Goal: Task Accomplishment & Management: Manage account settings

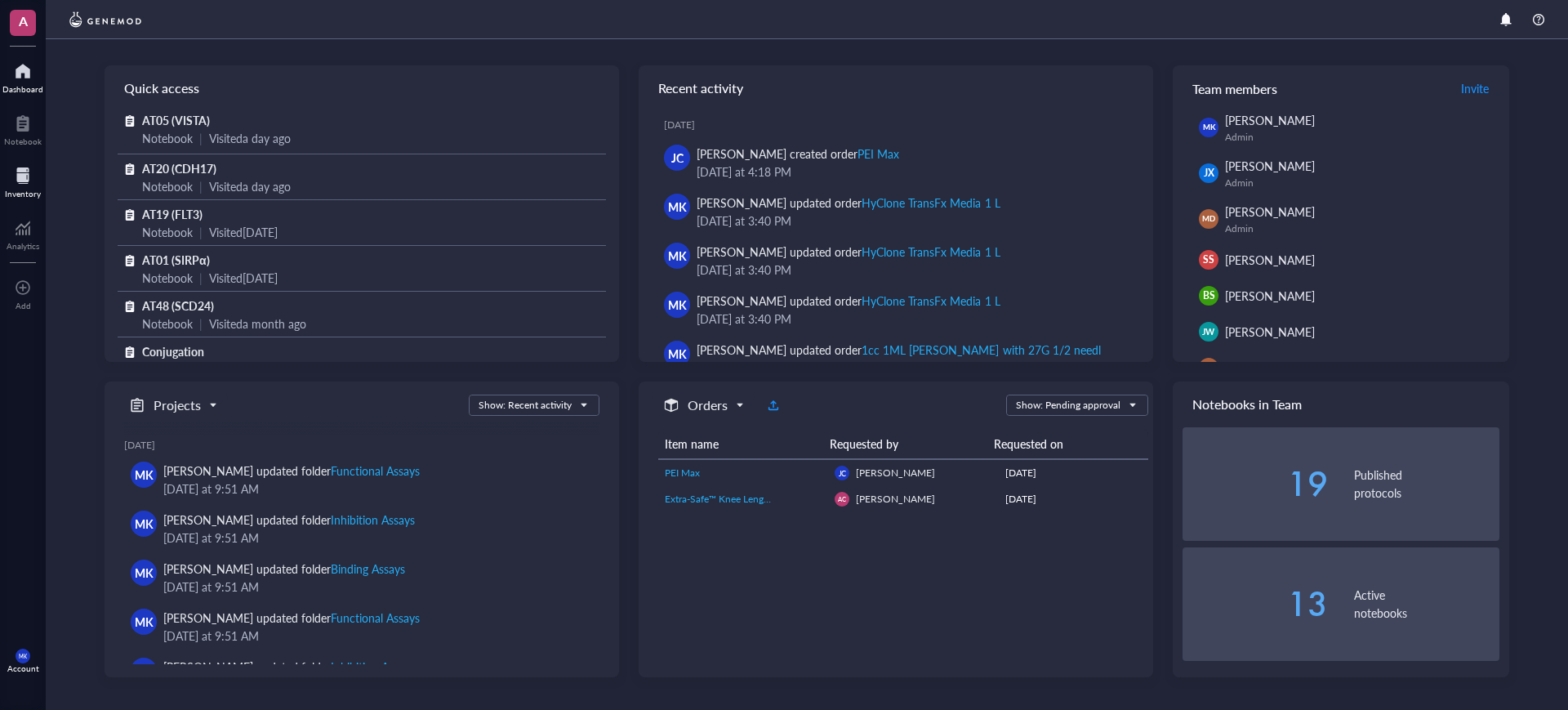
click at [7, 177] on div at bounding box center [23, 176] width 36 height 26
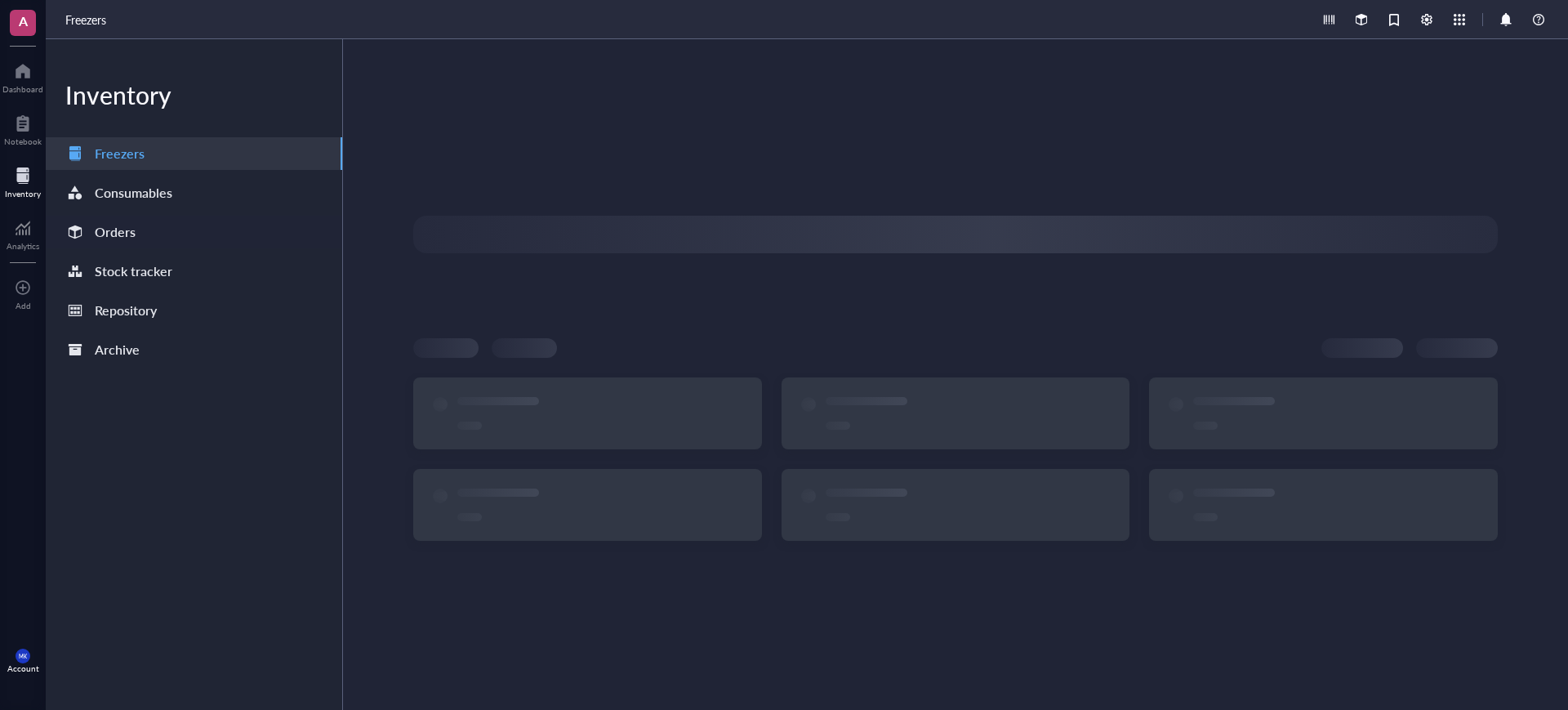
click at [86, 240] on div at bounding box center [75, 232] width 26 height 26
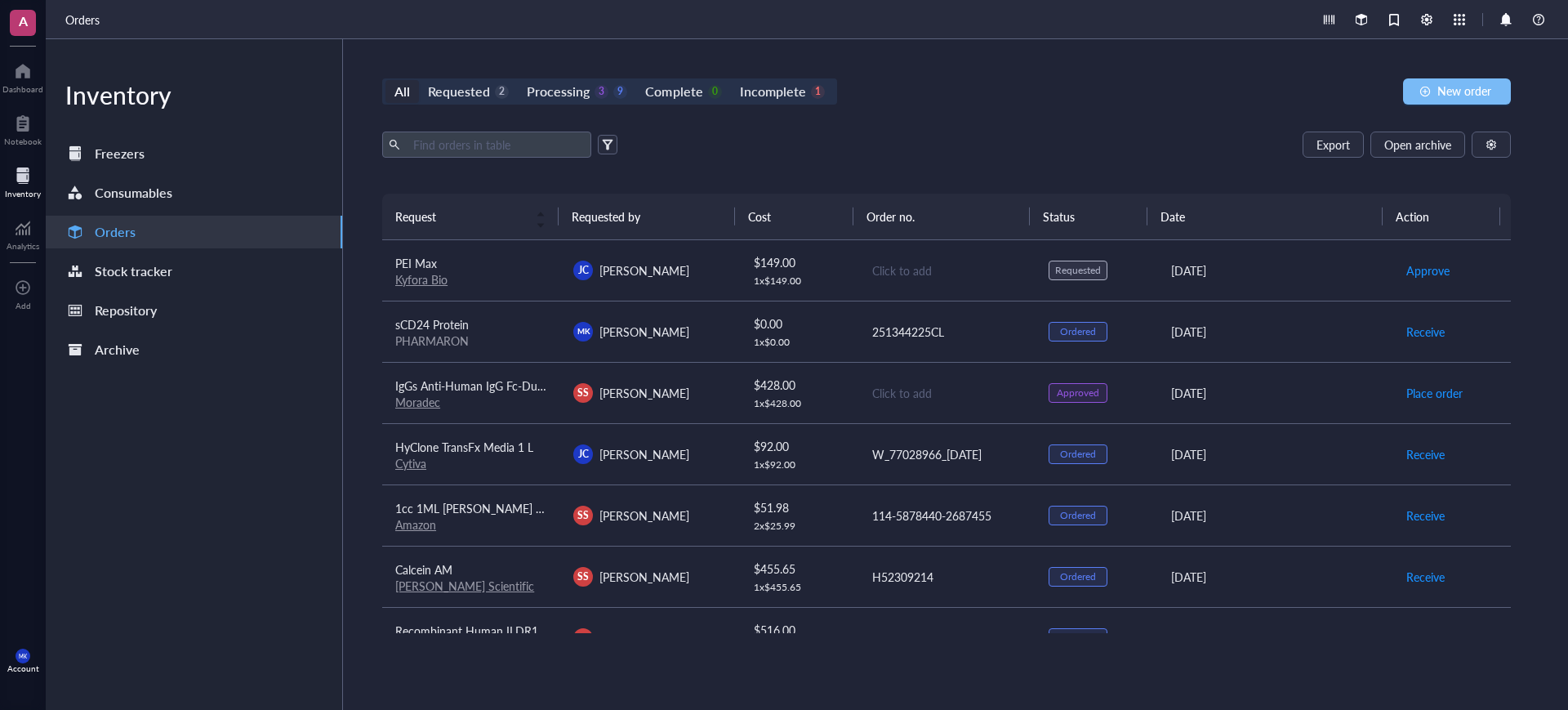
click at [1444, 96] on span "New order" at bounding box center [1464, 90] width 54 height 13
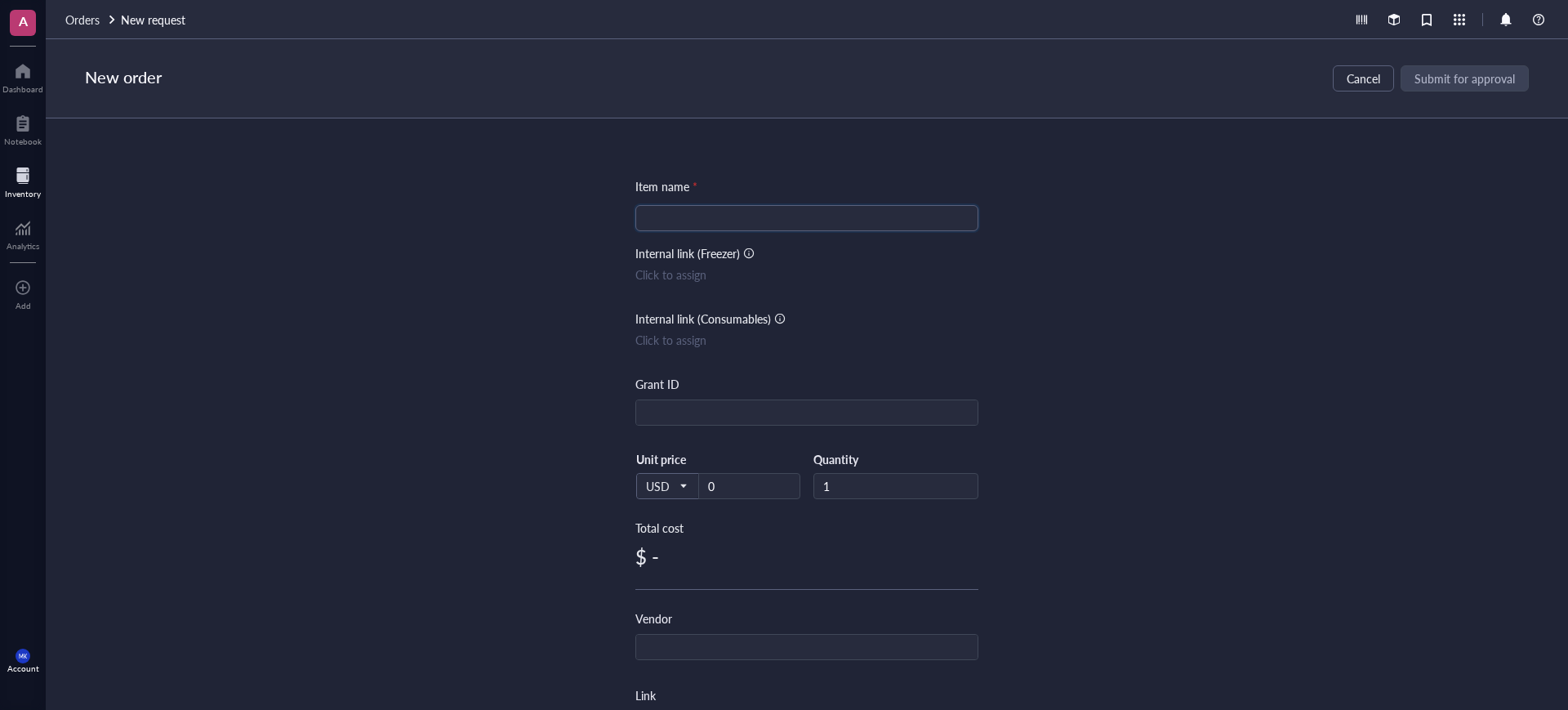
click at [848, 230] on input "search" at bounding box center [806, 218] width 323 height 24
paste input "TS8-C5247-1mg"
type input "TS8-C5247-1mg"
click at [762, 649] on input "text" at bounding box center [806, 648] width 341 height 26
type input "Acro"
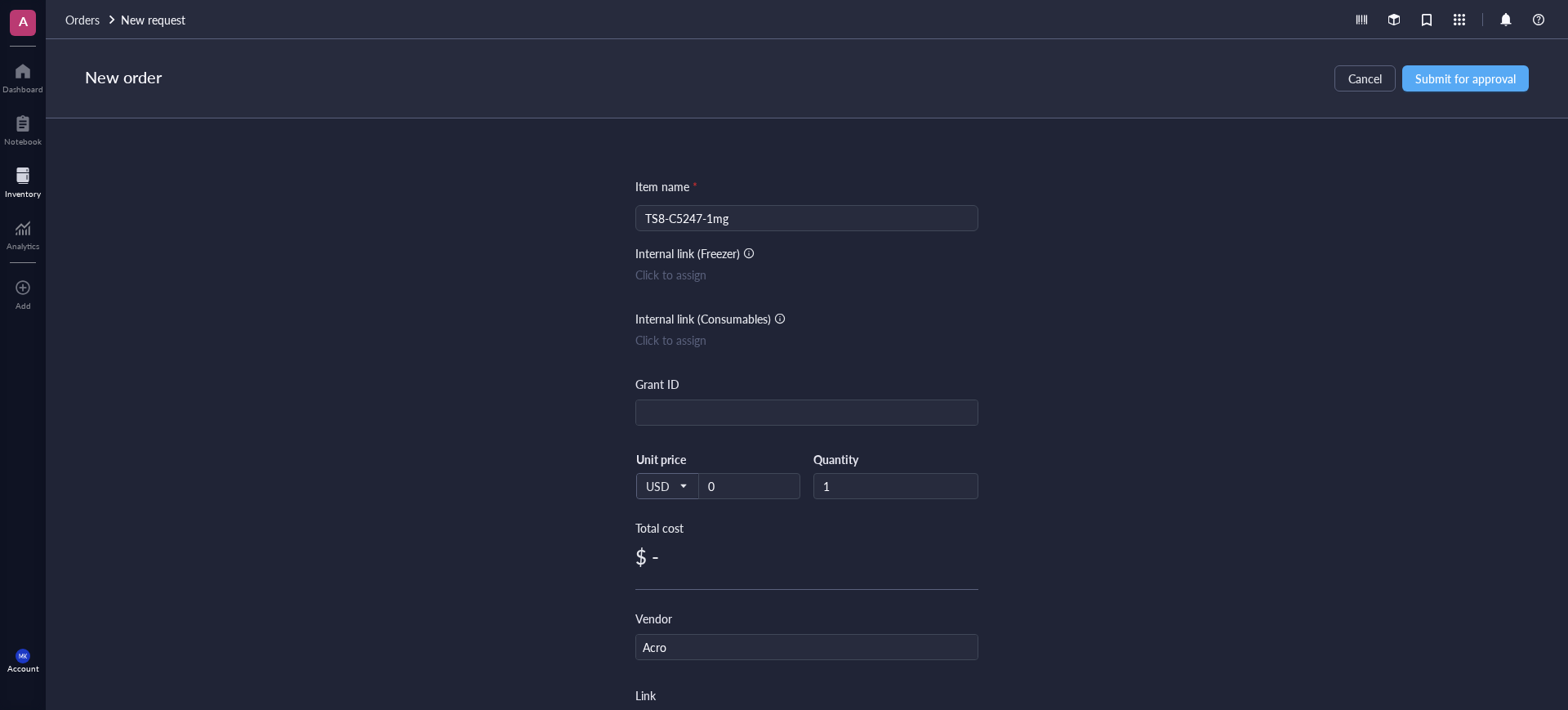
click at [1495, 93] on div "New order Cancel Submit for approval" at bounding box center [806, 79] width 1522 height 80
click at [1495, 83] on span "Submit for approval" at bounding box center [1465, 78] width 100 height 13
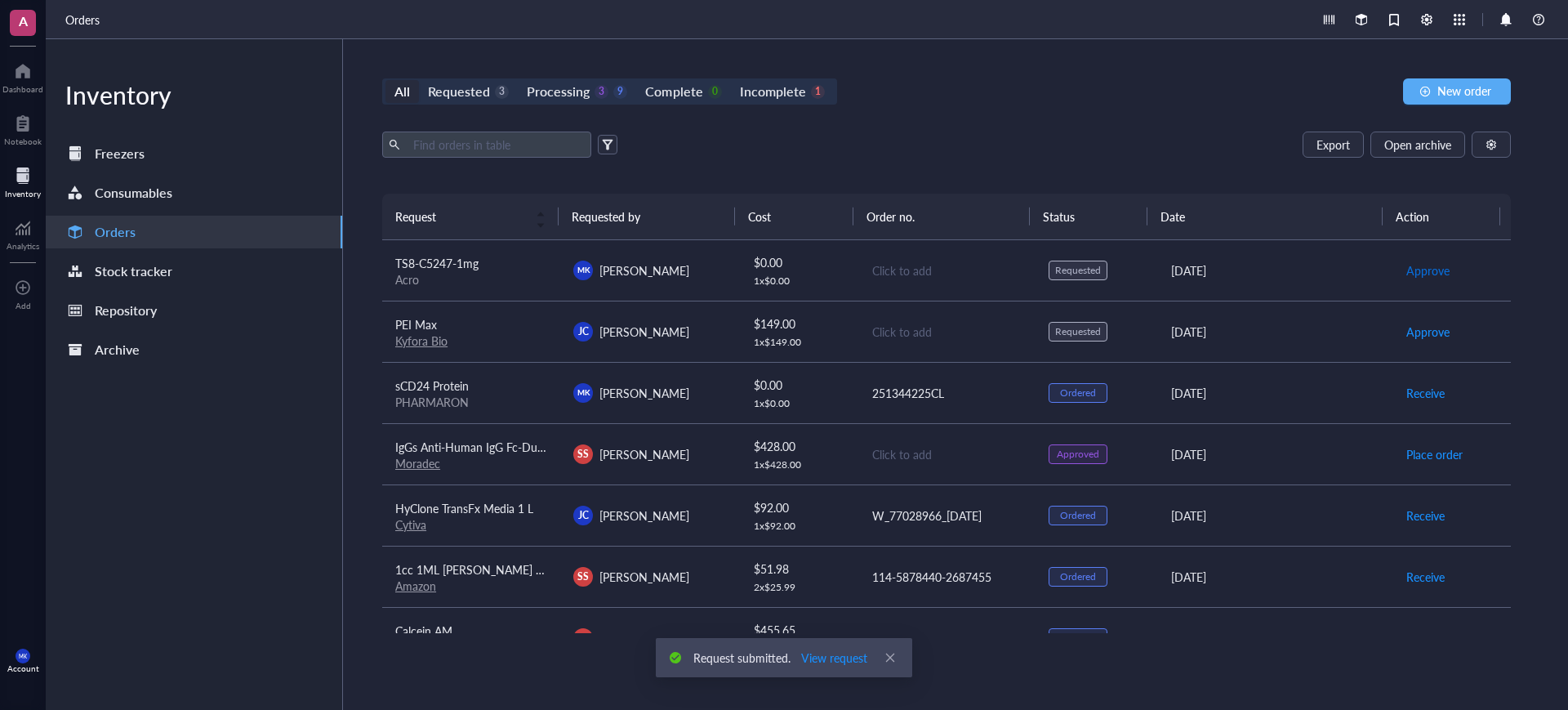
click at [1413, 273] on span "Approve" at bounding box center [1428, 270] width 43 height 18
click at [1413, 273] on span "Place order" at bounding box center [1434, 270] width 56 height 18
click at [881, 259] on td "Click to add" at bounding box center [947, 271] width 178 height 61
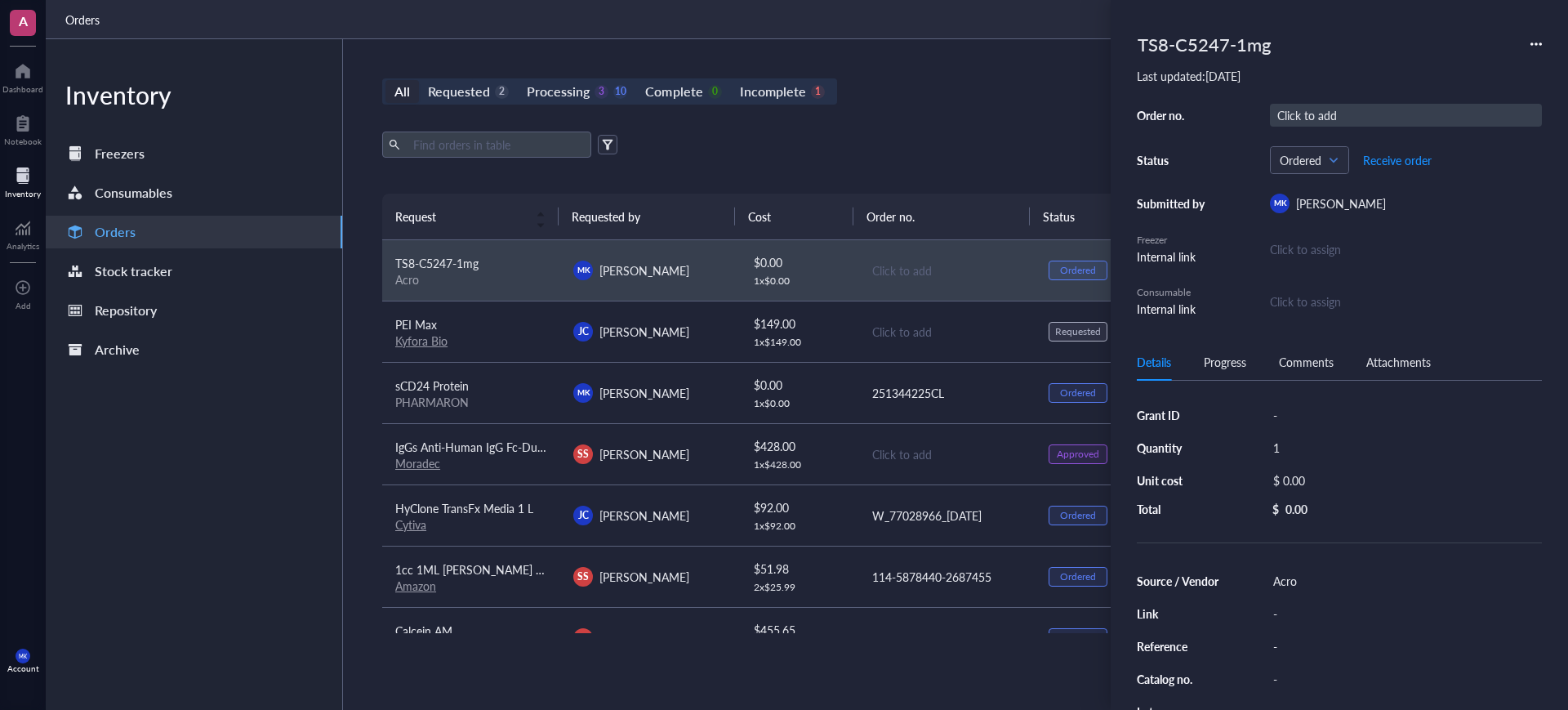
click at [1329, 116] on div "Click to add" at bounding box center [1405, 115] width 272 height 22
type input "FedEx#883672996781"
click at [917, 107] on div "All Requested 2 Processing 3 10 Complete 0 Incomplete 1 New order Export Open a…" at bounding box center [947, 374] width 1207 height 671
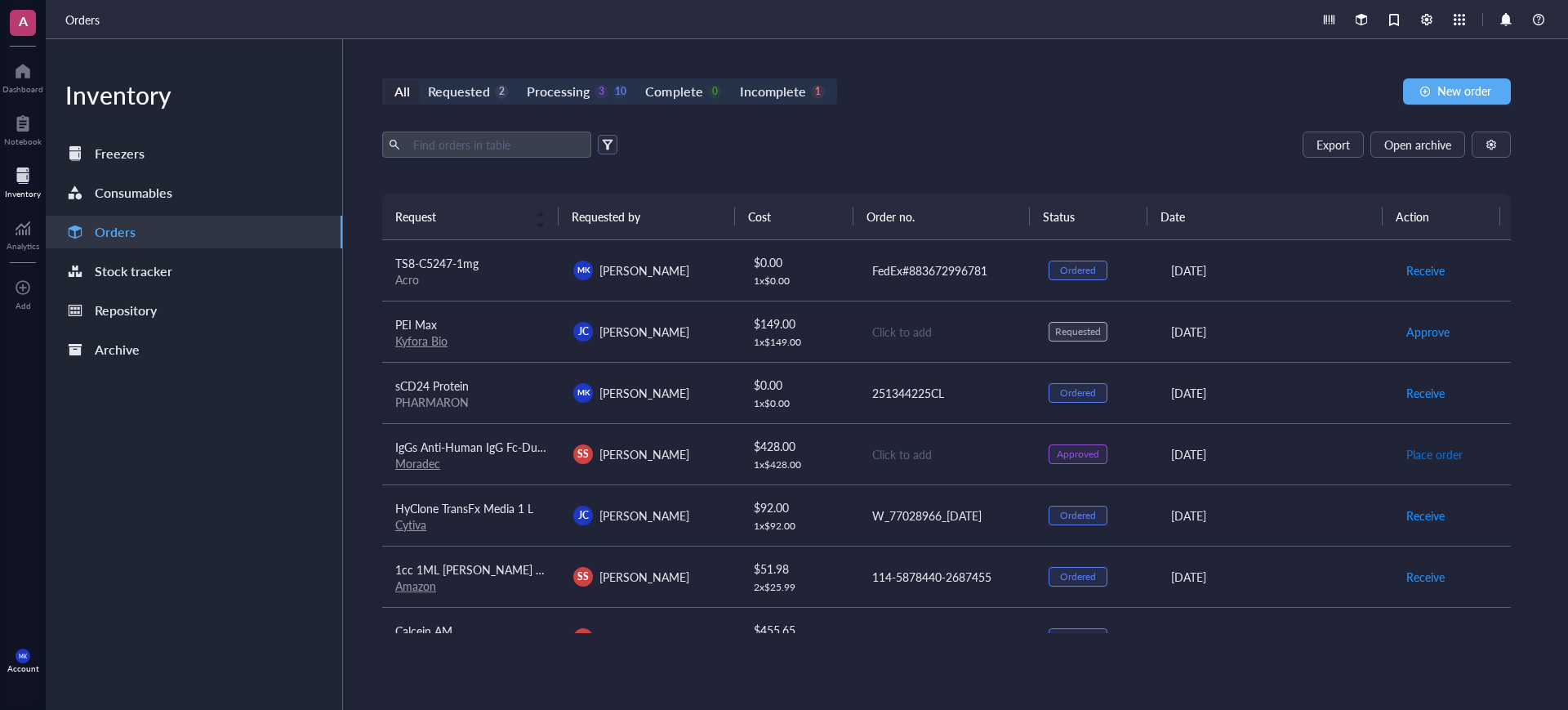
click at [1416, 445] on span "Place order" at bounding box center [1434, 454] width 56 height 18
drag, startPoint x: 890, startPoint y: 432, endPoint x: 892, endPoint y: 441, distance: 9.2
click at [891, 438] on td "Click to add" at bounding box center [947, 453] width 178 height 61
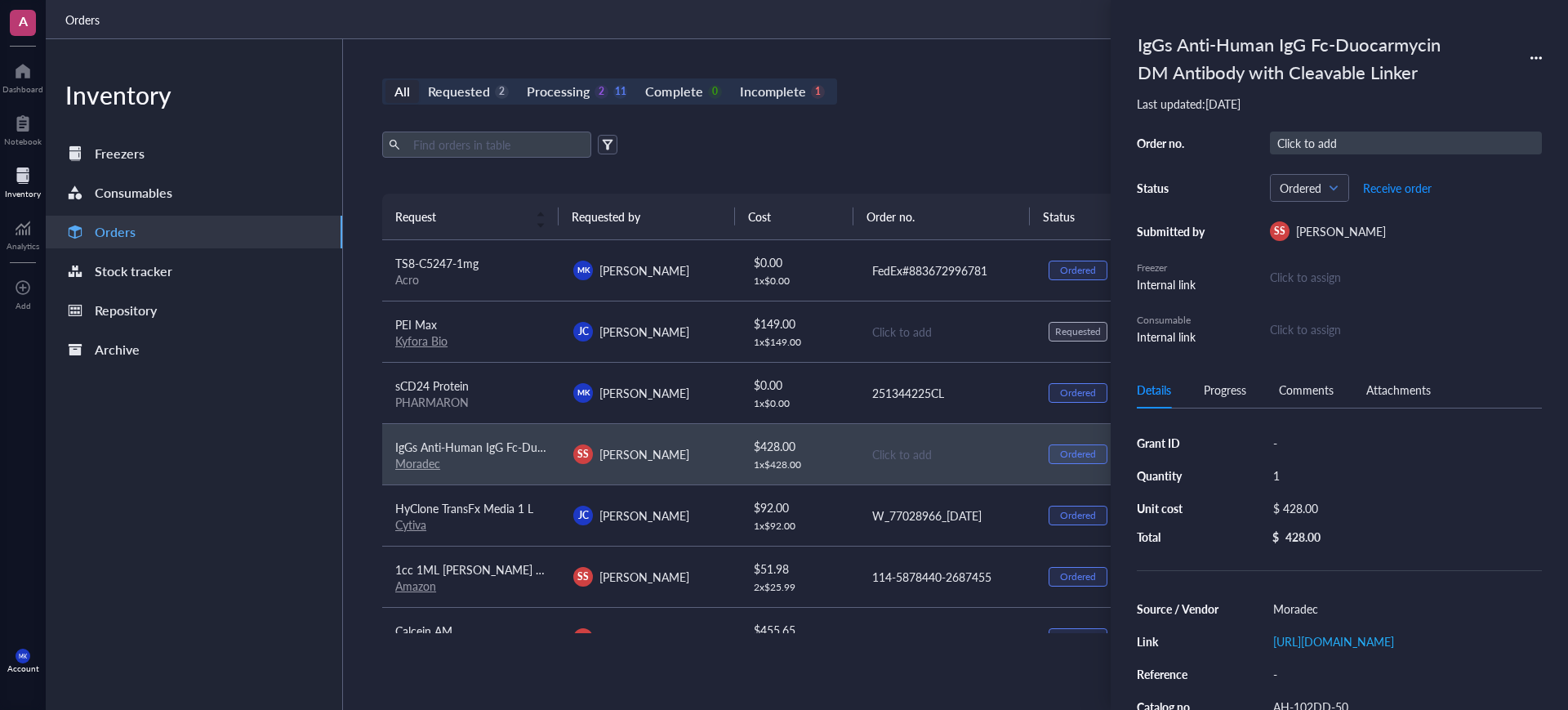
click at [1334, 142] on div "Click to add" at bounding box center [1405, 143] width 272 height 22
type input "5643"
click at [1420, 186] on span "Receive order" at bounding box center [1397, 188] width 68 height 13
click at [965, 100] on div "All Requested 2 Processing 2 10 Complete 1 Incomplete 1 New order" at bounding box center [947, 92] width 1129 height 26
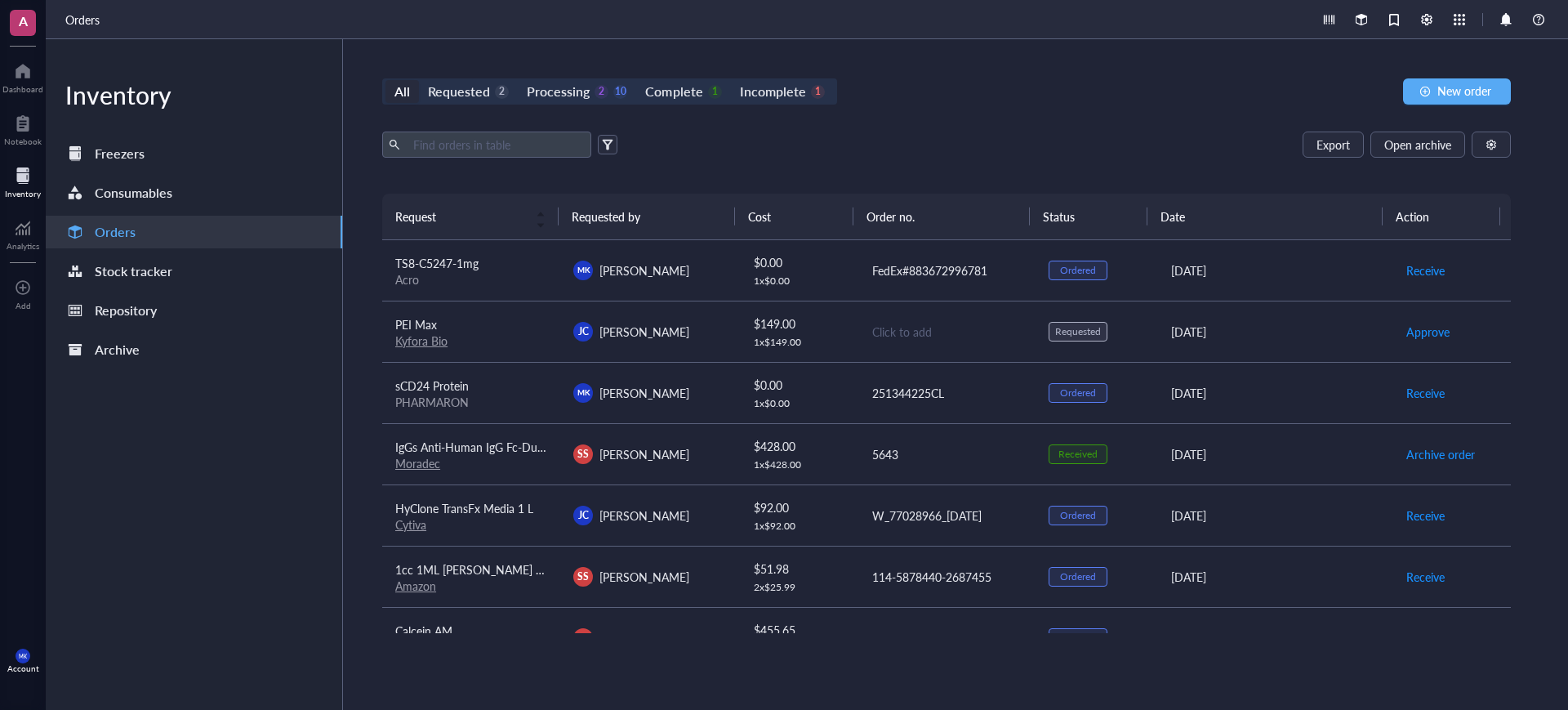
click at [1341, 457] on div "[DATE]" at bounding box center [1275, 454] width 208 height 18
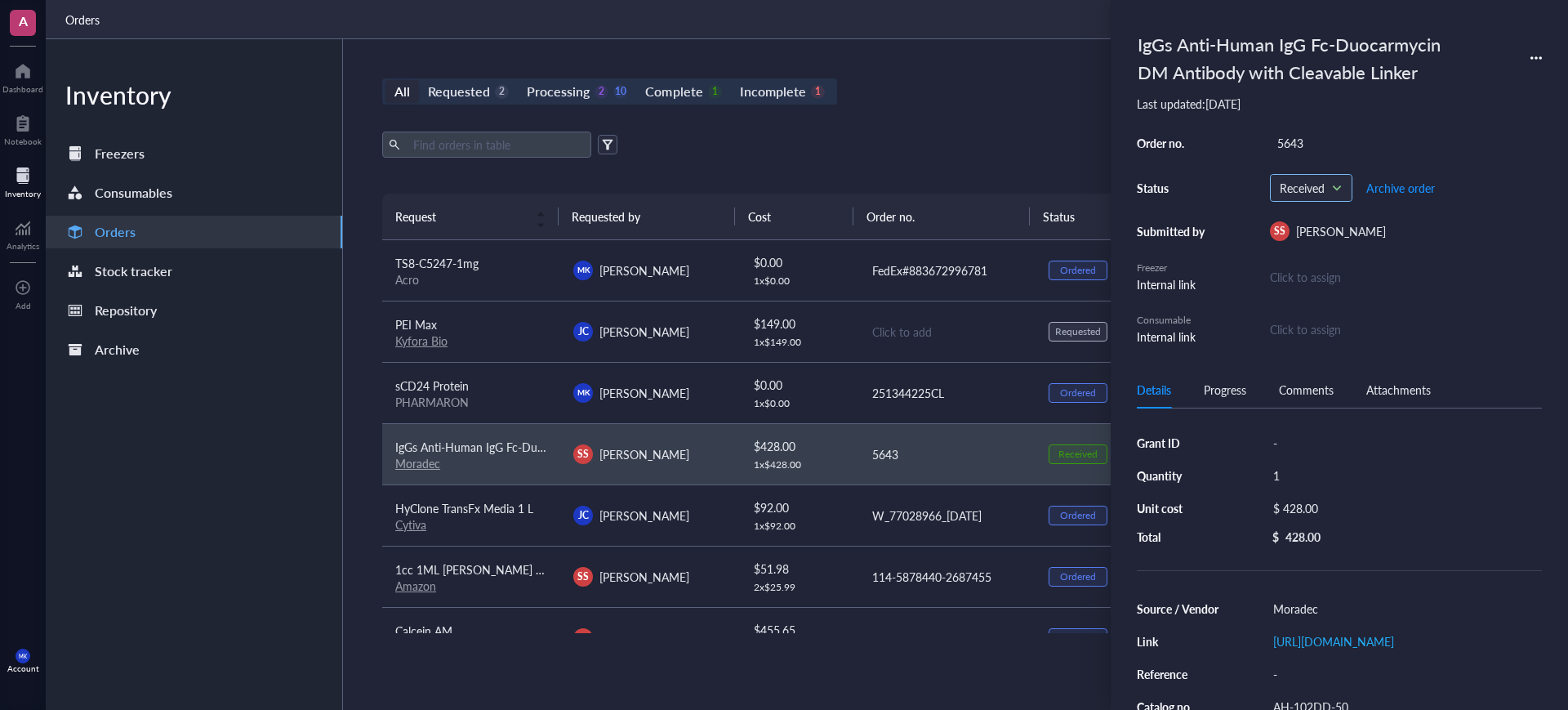
click at [1310, 194] on span "Received" at bounding box center [1311, 188] width 63 height 24
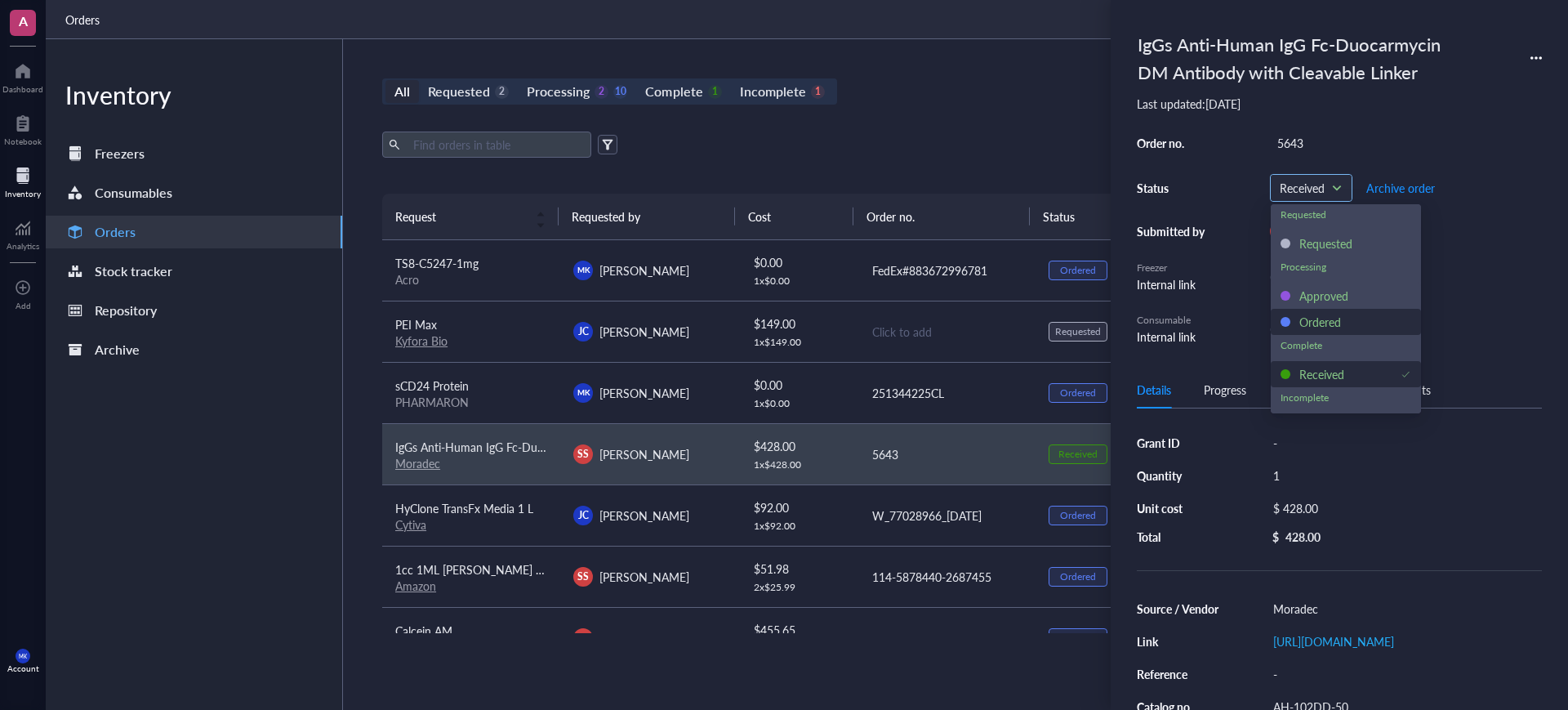
click at [1335, 326] on div "Ordered" at bounding box center [1320, 322] width 41 height 18
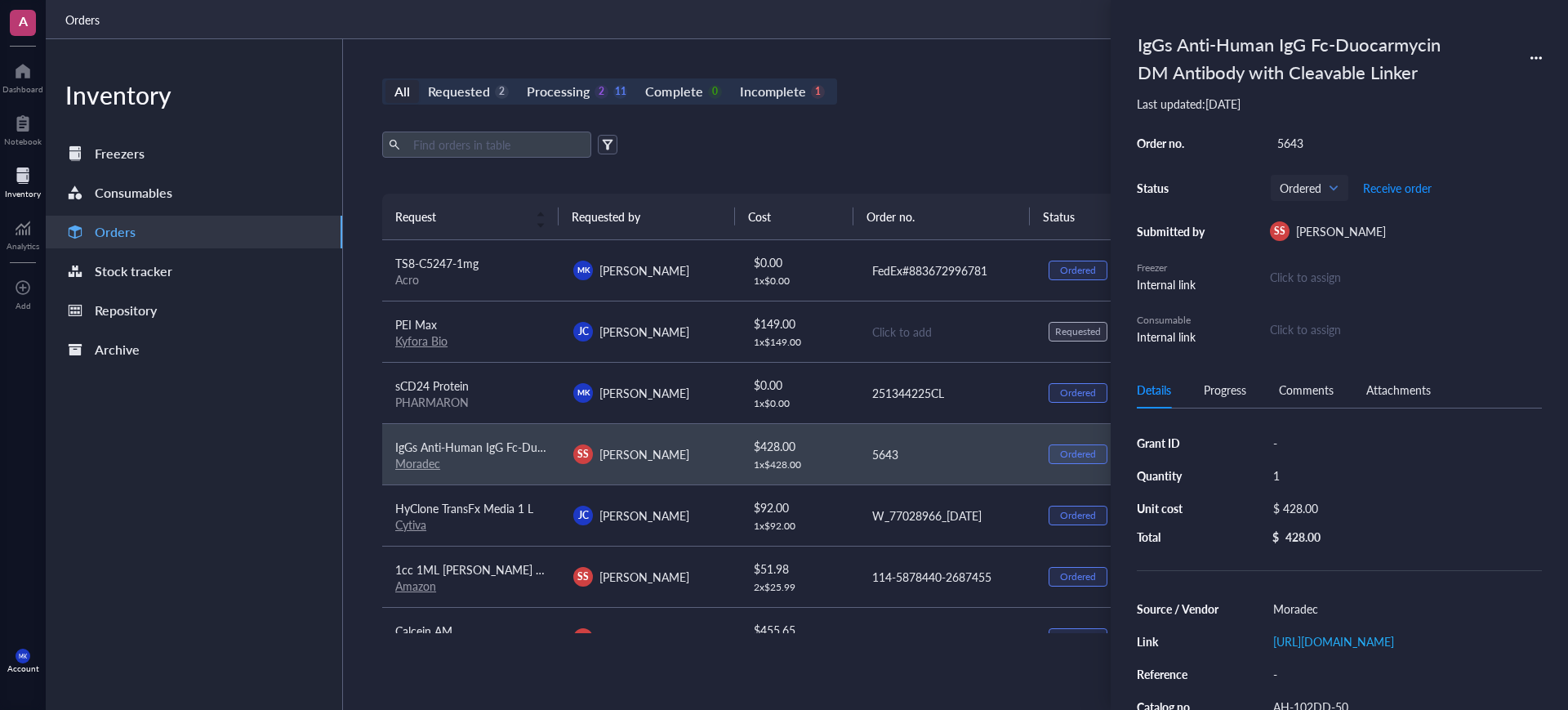
click at [985, 102] on div "All Requested 2 Processing 2 11 Complete 0 Incomplete 1 New order" at bounding box center [947, 92] width 1129 height 26
click at [950, 94] on div "All Requested 2 Processing 2 11 Complete 0 Incomplete 1 New order" at bounding box center [947, 92] width 1129 height 26
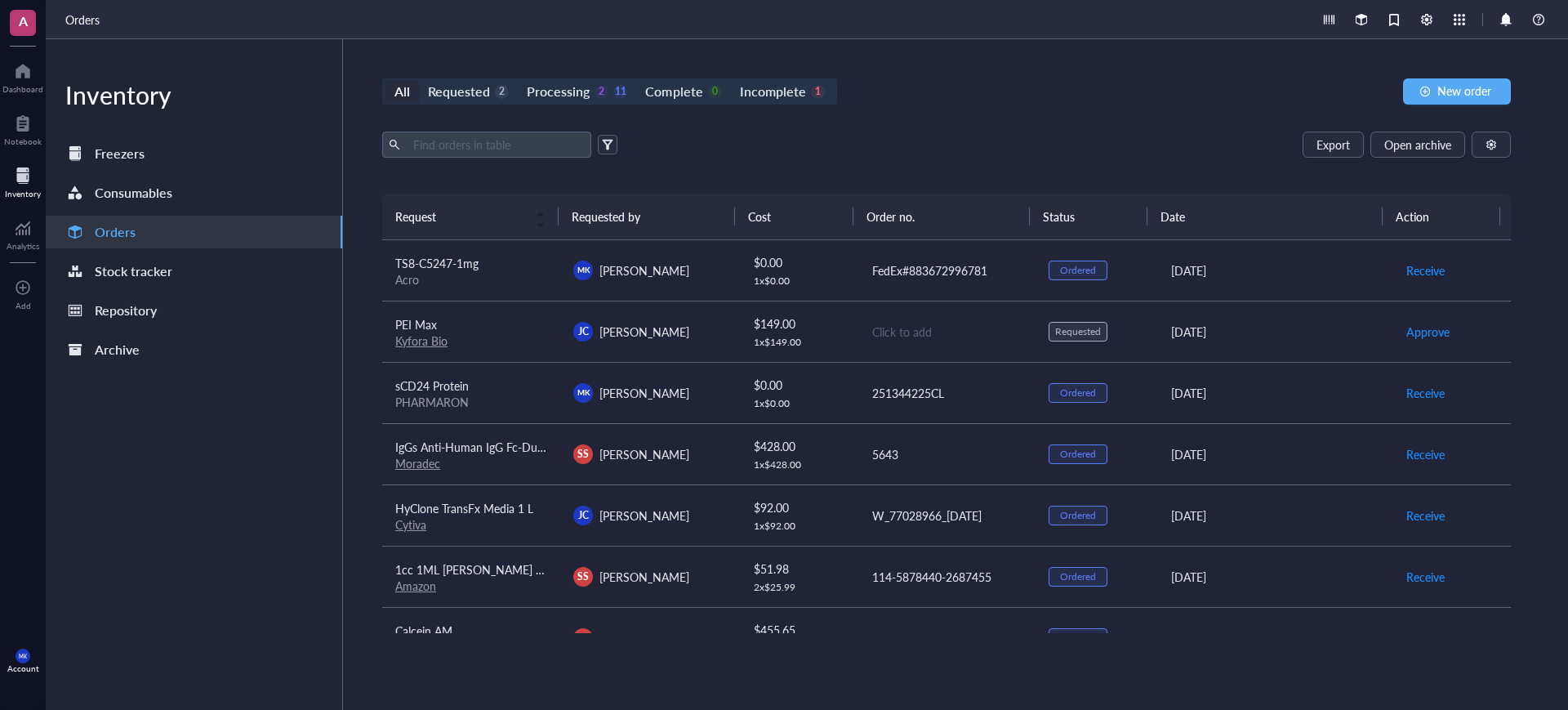
click at [993, 338] on div "Click to add" at bounding box center [947, 331] width 150 height 18
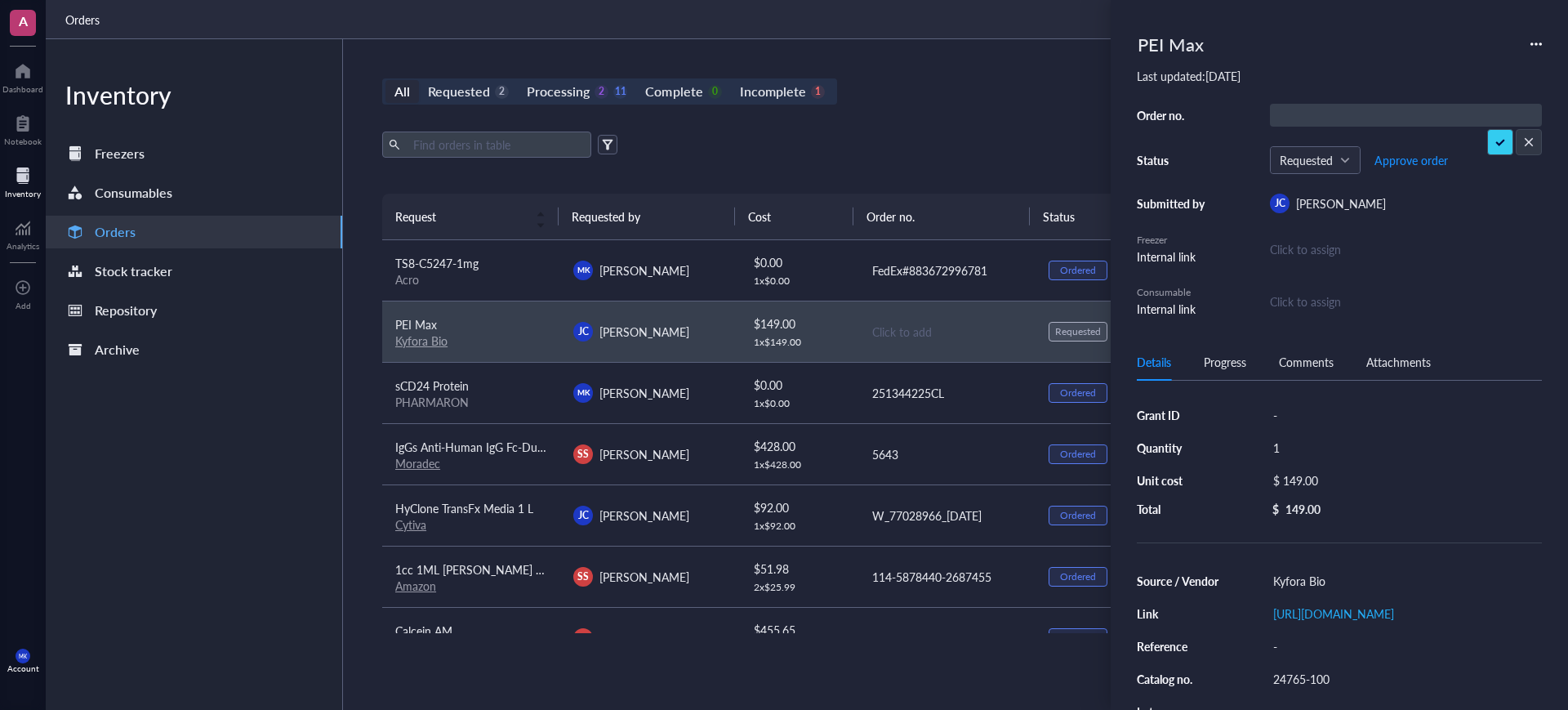
click at [1028, 96] on div "All Requested 2 Processing 2 11 Complete 0 Incomplete 1 New order" at bounding box center [947, 92] width 1129 height 26
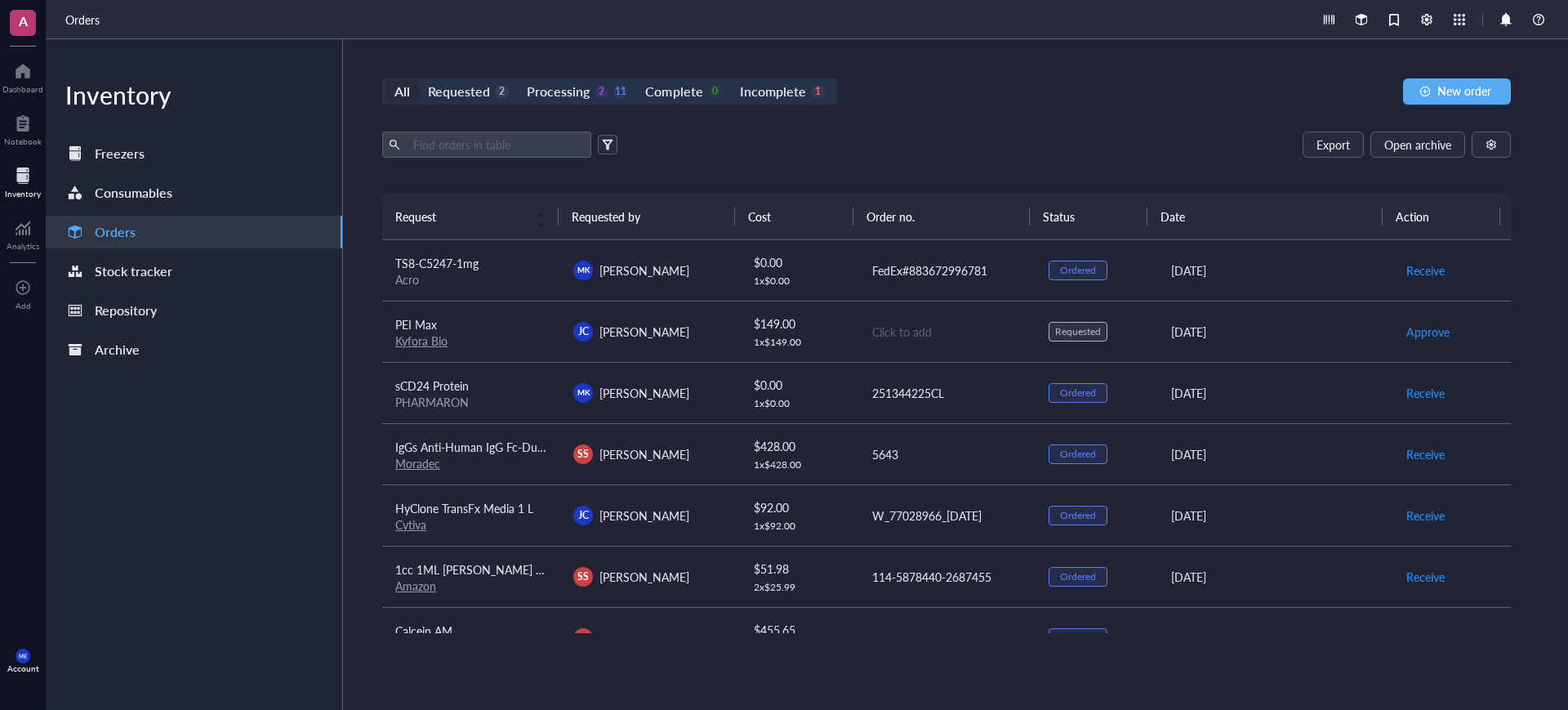
click at [985, 349] on td "Click to add" at bounding box center [947, 331] width 178 height 61
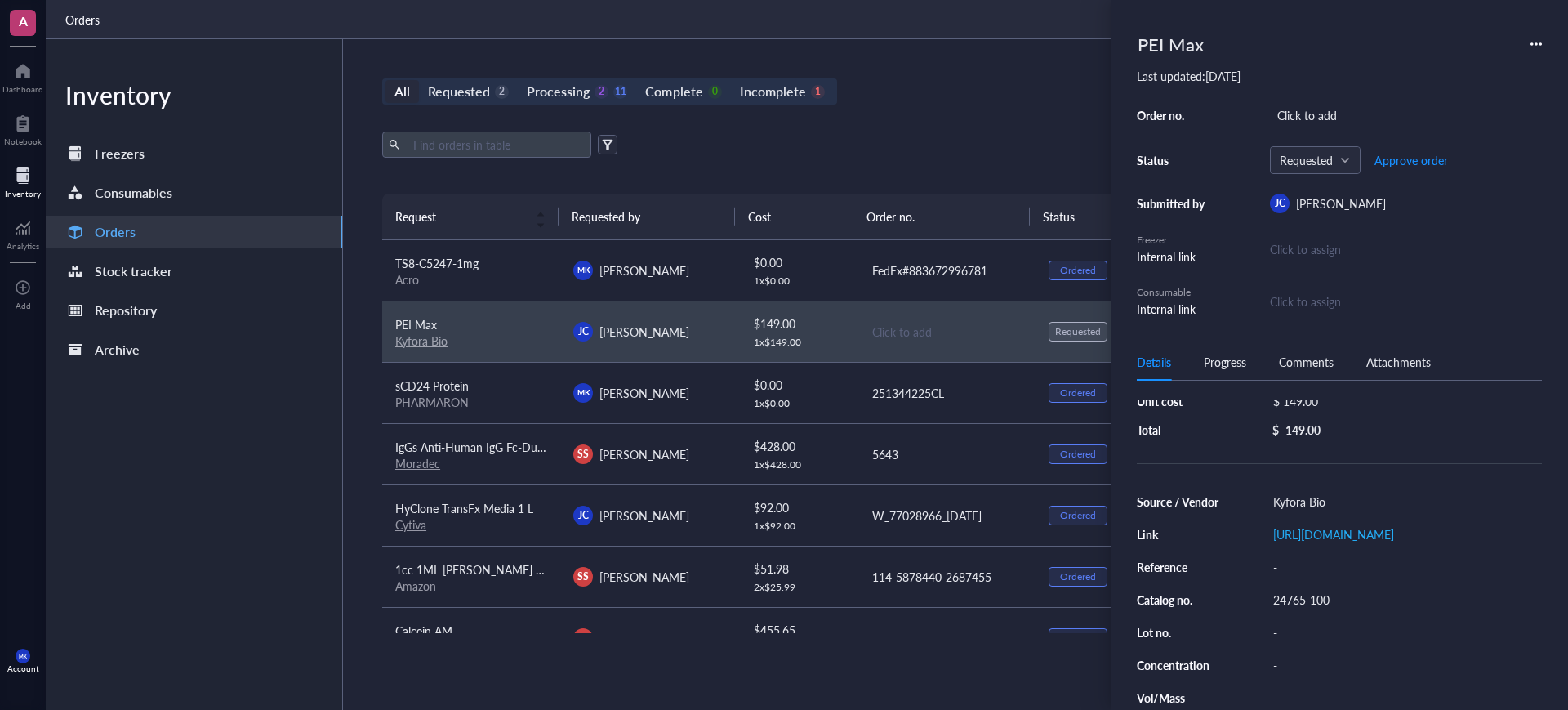
scroll to position [102, 0]
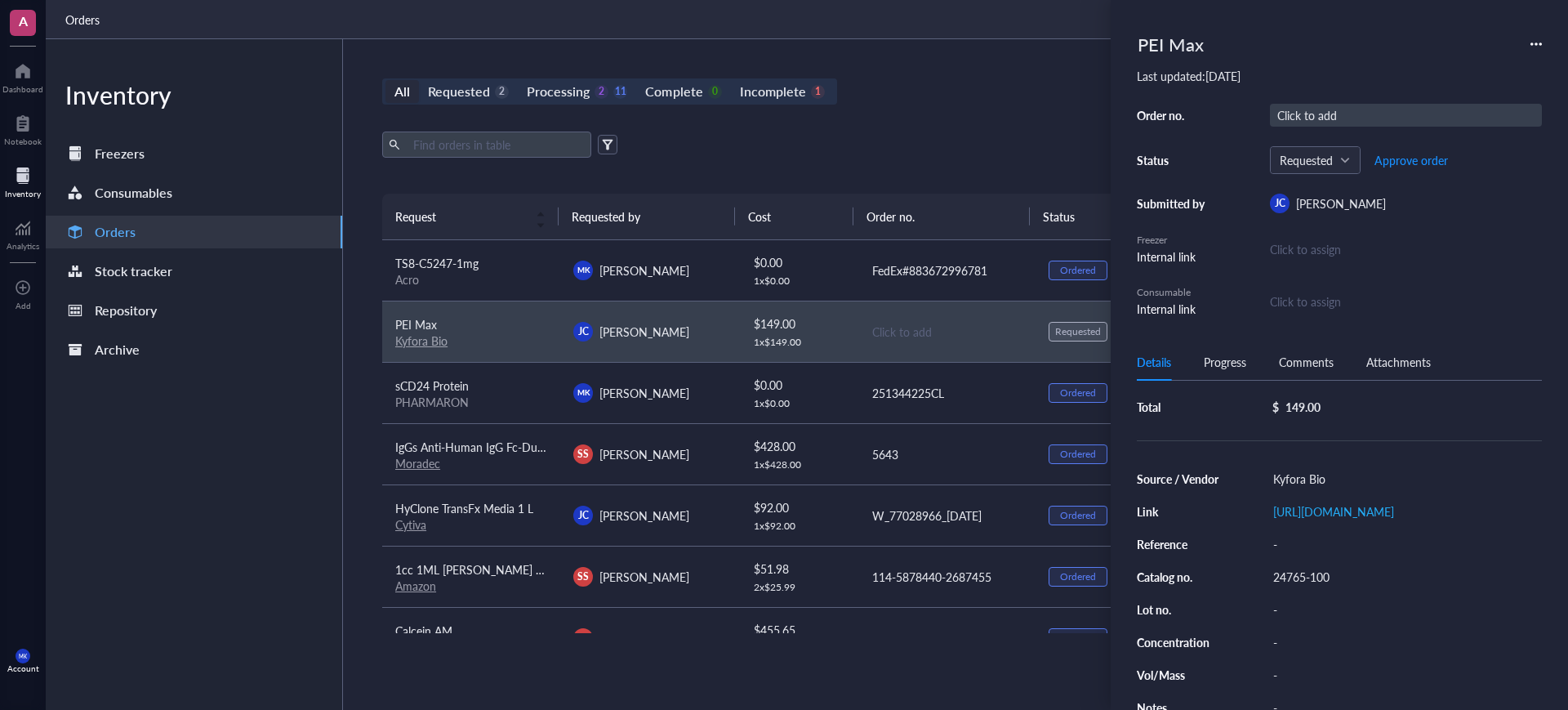
click at [1345, 113] on div "Click to add" at bounding box center [1405, 115] width 272 height 22
drag, startPoint x: 1503, startPoint y: 139, endPoint x: 1460, endPoint y: 154, distance: 45.5
click at [1429, 161] on span "Approve order" at bounding box center [1411, 160] width 73 height 13
click at [1390, 163] on span "Place order" at bounding box center [1398, 160] width 56 height 13
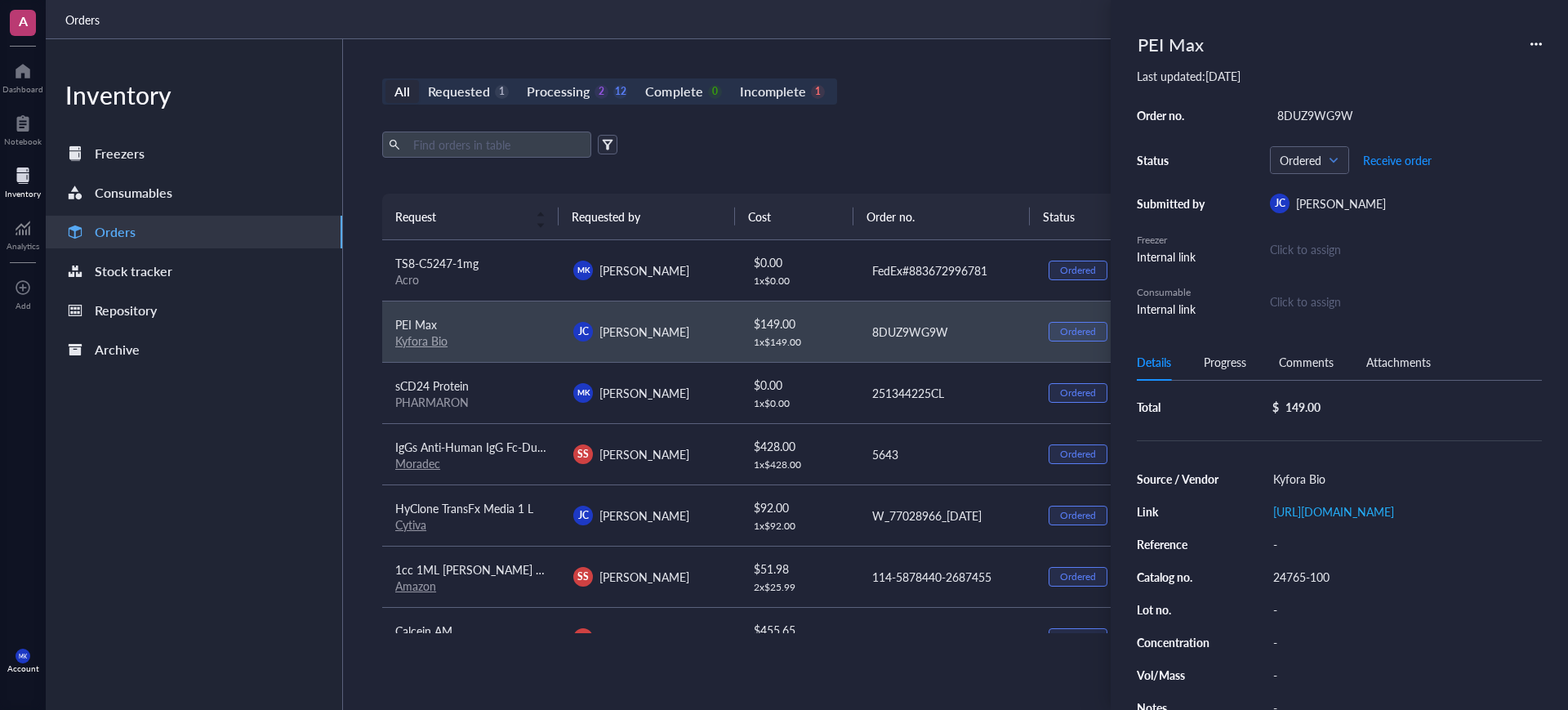
click at [907, 111] on div "All Requested 1 Processing 2 12 Complete 0 Incomplete 1 New order Export Open a…" at bounding box center [947, 374] width 1207 height 671
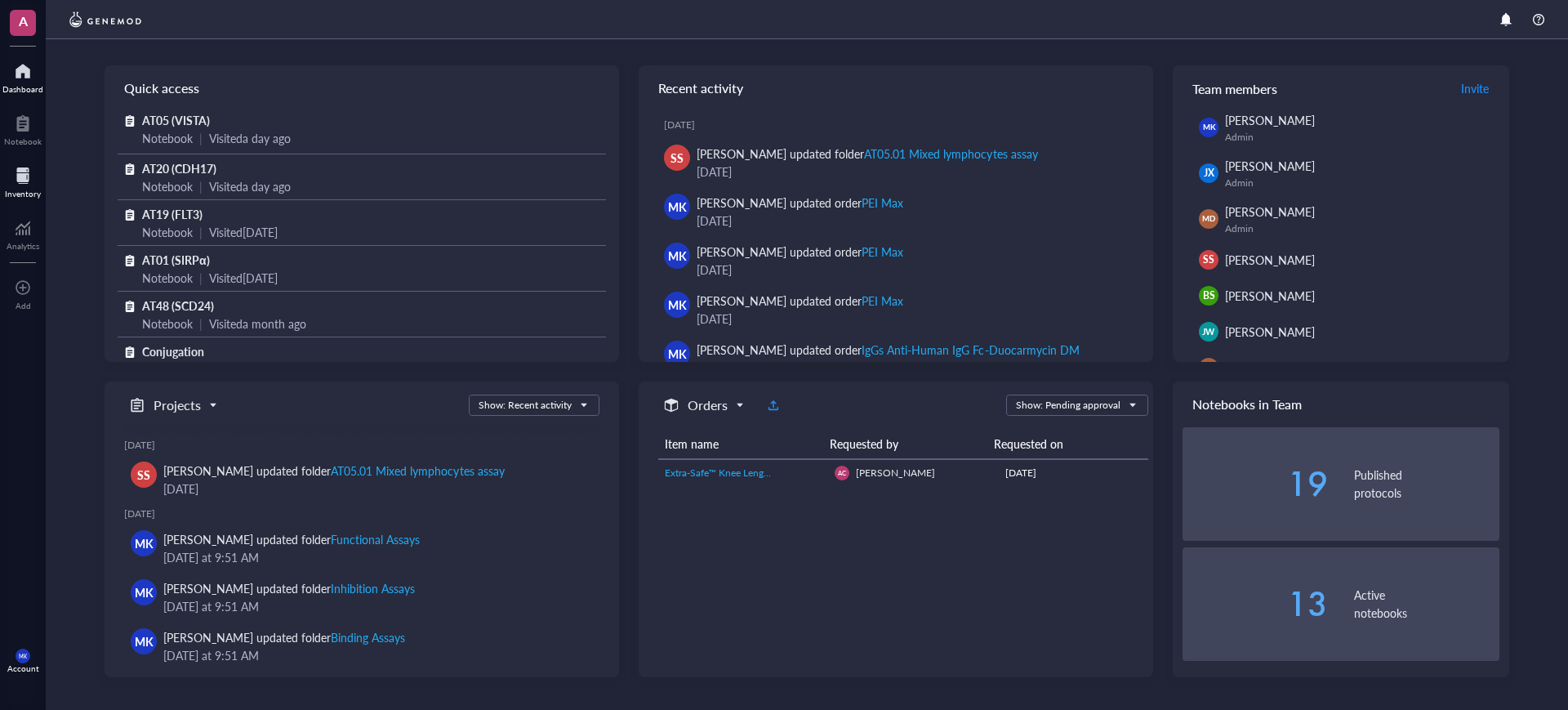
click at [22, 182] on div at bounding box center [23, 176] width 36 height 26
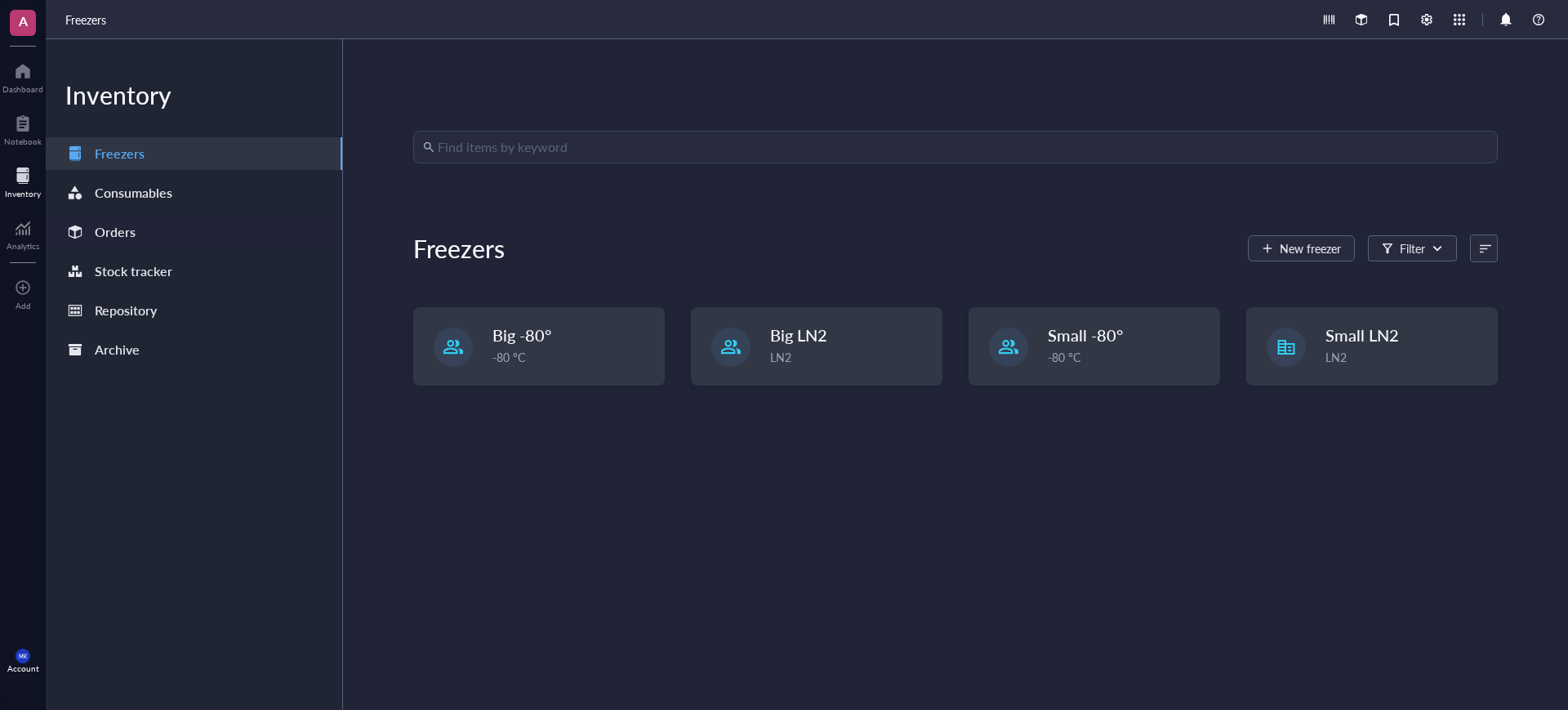
click at [103, 215] on div "Orders" at bounding box center [194, 232] width 296 height 33
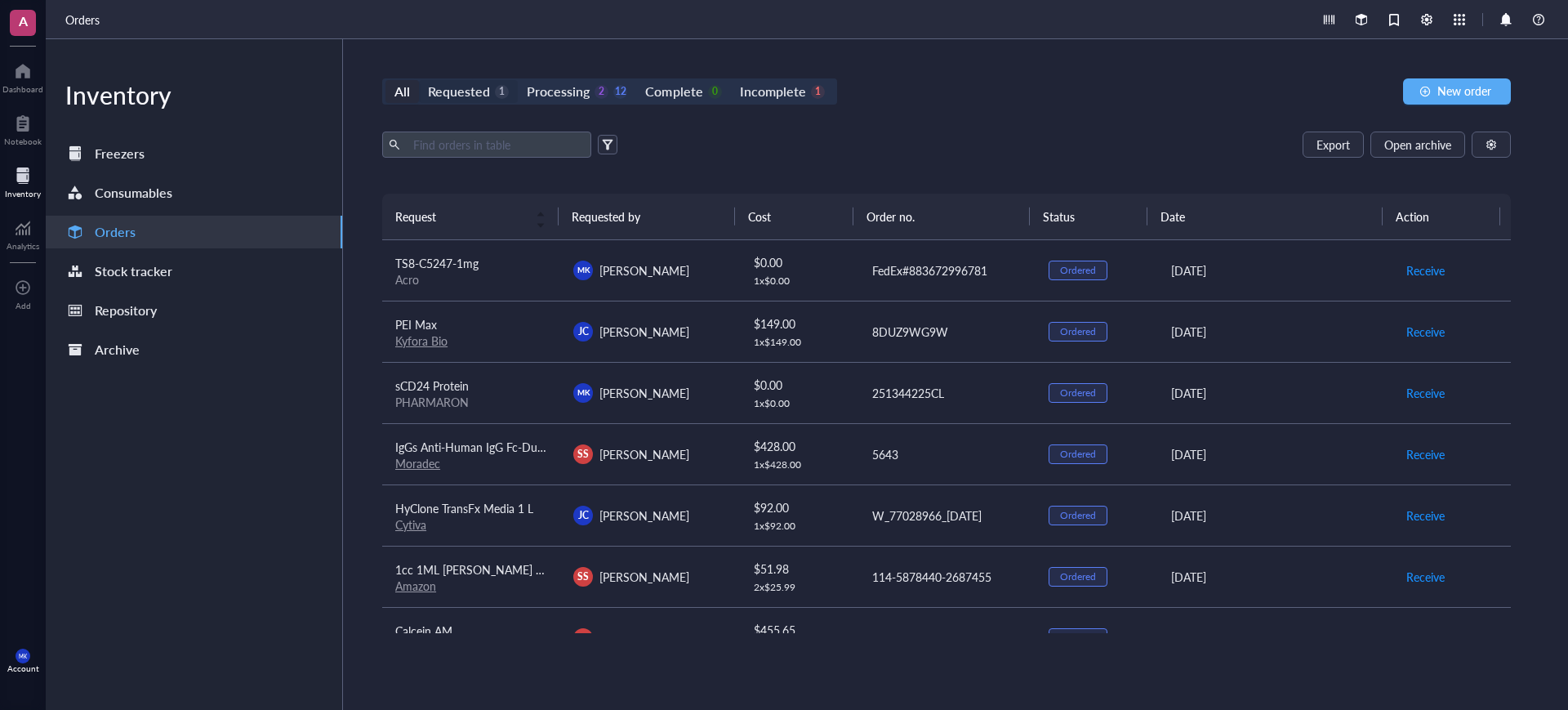
click at [461, 96] on div "Requested" at bounding box center [459, 92] width 62 height 22
click at [419, 80] on input "Requested 1" at bounding box center [419, 80] width 0 height 0
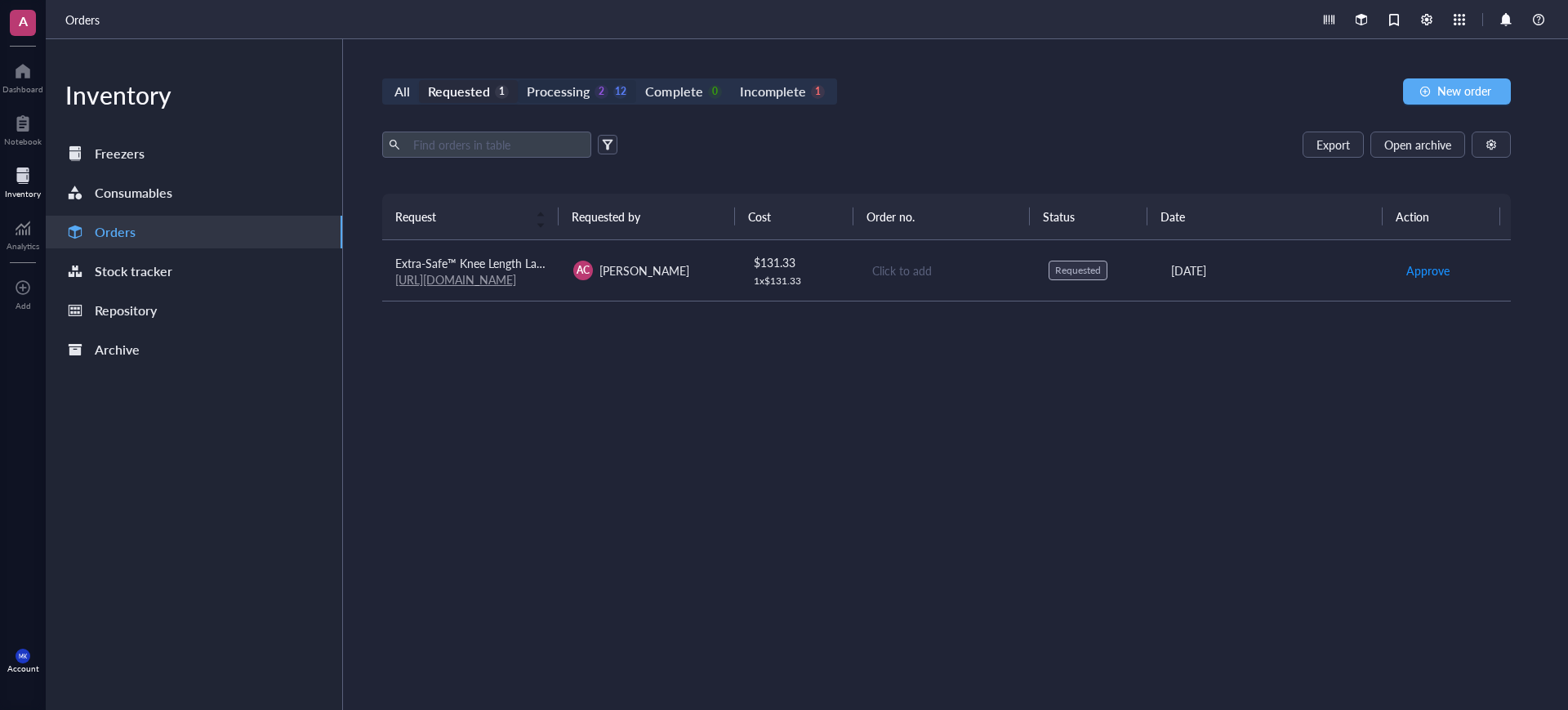
click at [548, 99] on div "Processing" at bounding box center [558, 92] width 63 height 22
click at [518, 80] on input "Processing 2 12" at bounding box center [518, 80] width 0 height 0
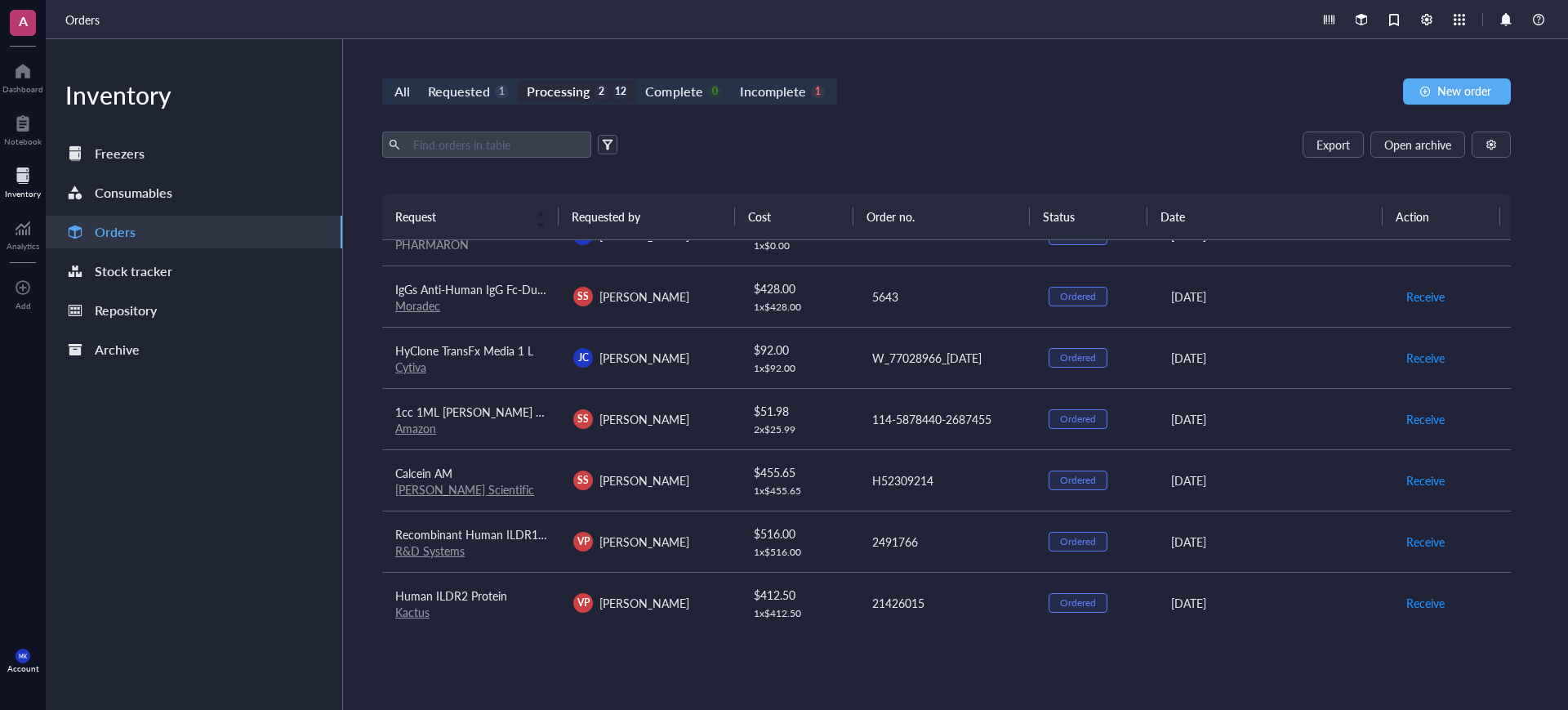
scroll to position [306, 0]
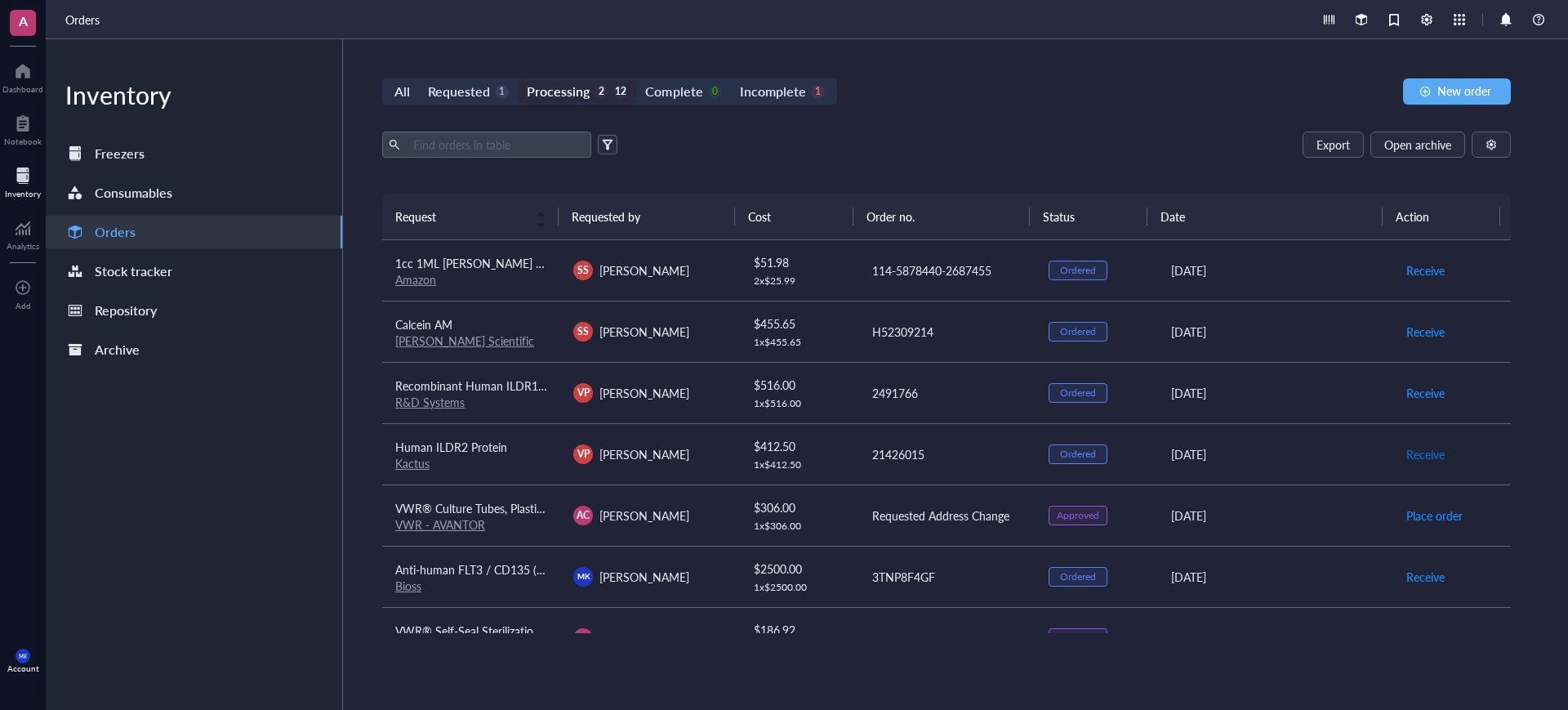
click at [1408, 453] on span "Receive" at bounding box center [1425, 454] width 38 height 18
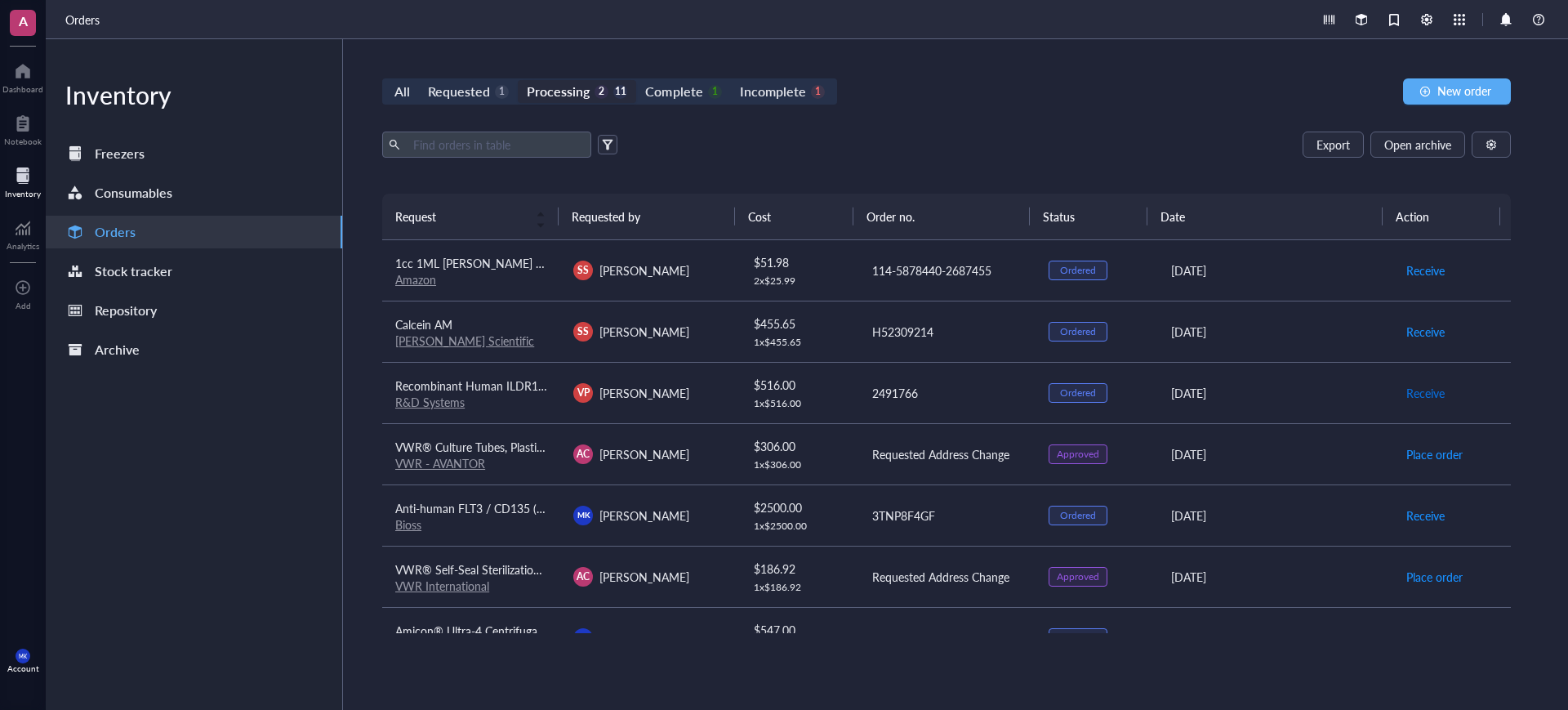
click at [1415, 386] on span "Receive" at bounding box center [1425, 393] width 38 height 18
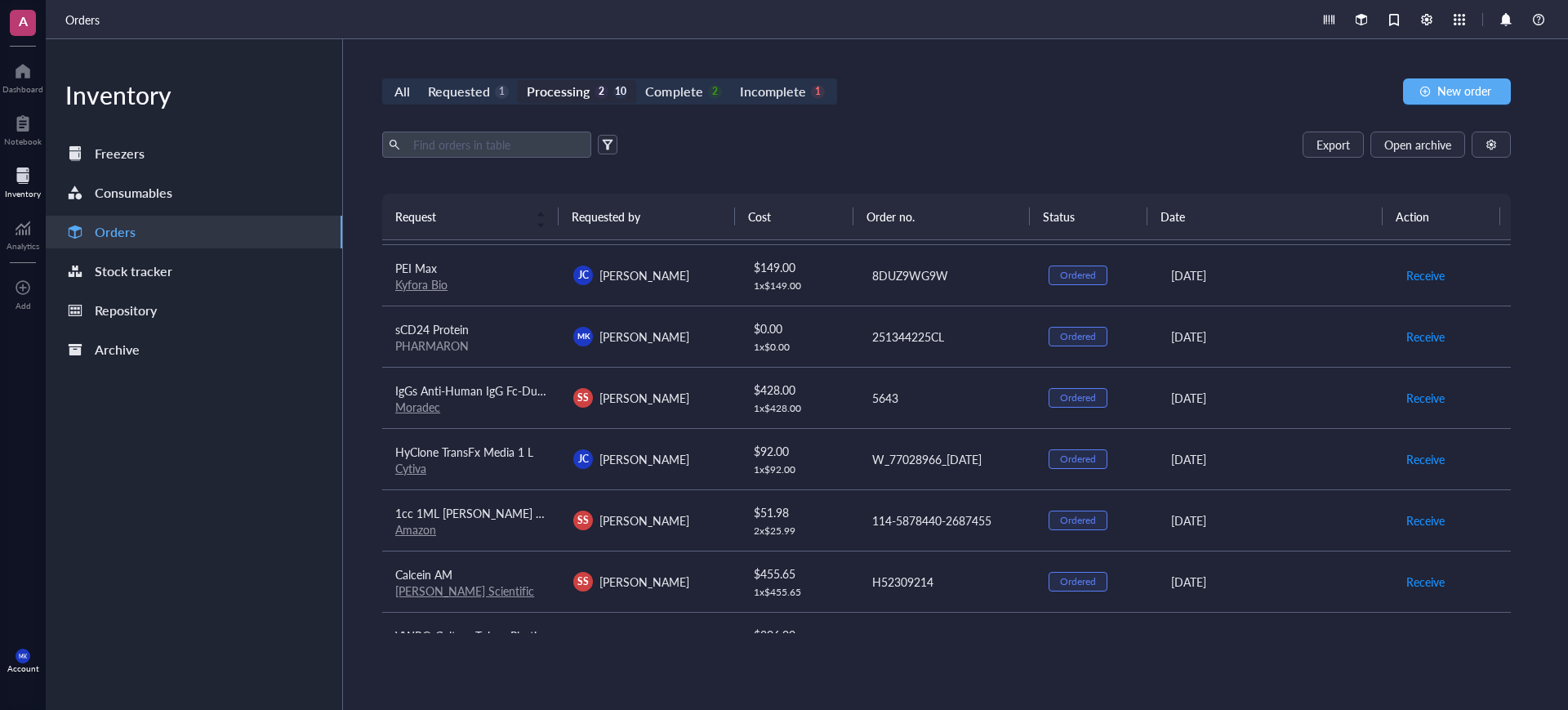
scroll to position [102, 0]
